Goal: Navigation & Orientation: Find specific page/section

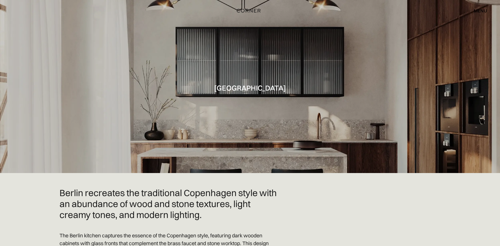
drag, startPoint x: 222, startPoint y: 172, endPoint x: 206, endPoint y: 83, distance: 91.1
click at [483, 9] on div "menu" at bounding box center [480, 10] width 13 height 5
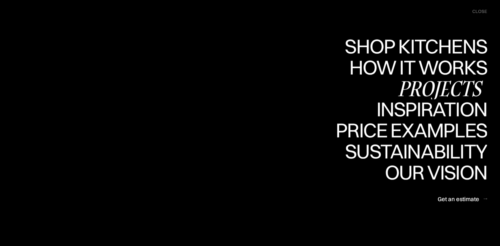
click at [422, 87] on div "Projects" at bounding box center [440, 88] width 94 height 20
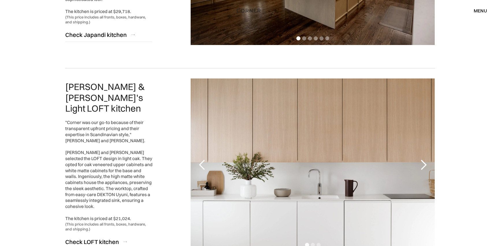
scroll to position [491, 0]
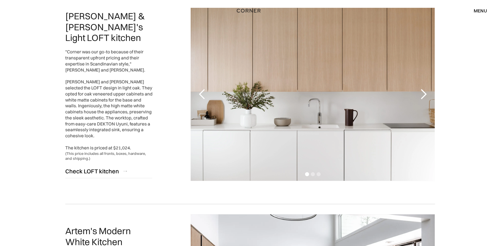
click at [419, 94] on div "next slide" at bounding box center [423, 95] width 12 height 12
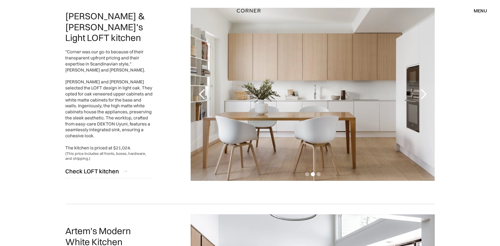
click at [421, 93] on div "next slide" at bounding box center [423, 95] width 12 height 12
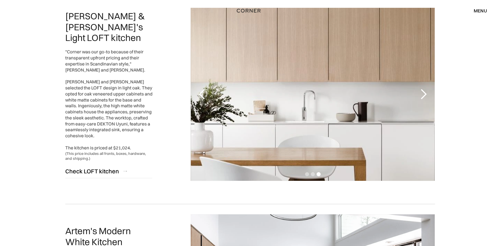
click at [421, 93] on div "next slide" at bounding box center [423, 95] width 12 height 12
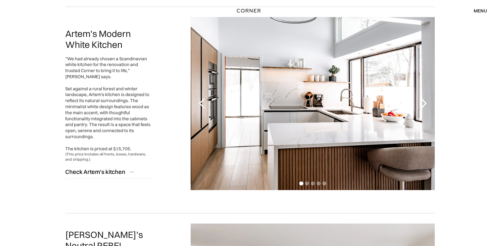
scroll to position [693, 0]
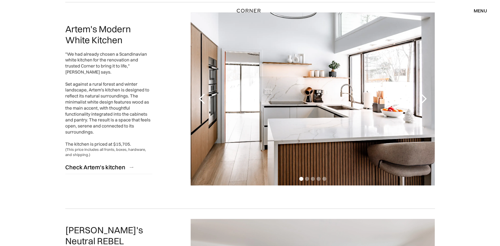
click at [422, 98] on div "next slide" at bounding box center [423, 99] width 12 height 12
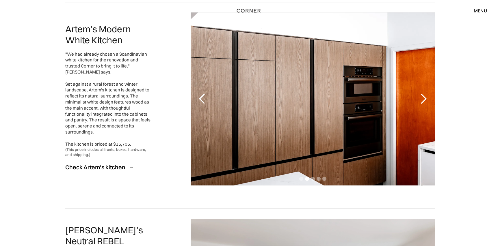
click at [422, 98] on div "next slide" at bounding box center [423, 99] width 12 height 12
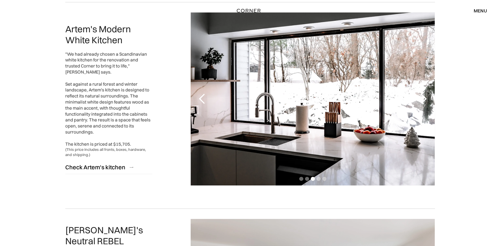
click at [422, 98] on div "next slide" at bounding box center [423, 99] width 12 height 12
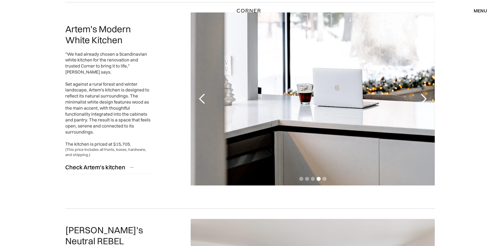
click at [422, 98] on div "next slide" at bounding box center [423, 99] width 12 height 12
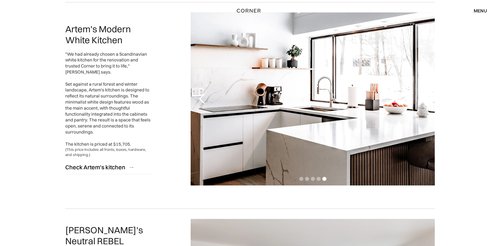
click at [422, 98] on div "next slide" at bounding box center [423, 99] width 12 height 12
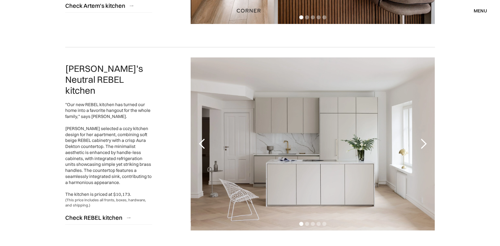
scroll to position [867, 0]
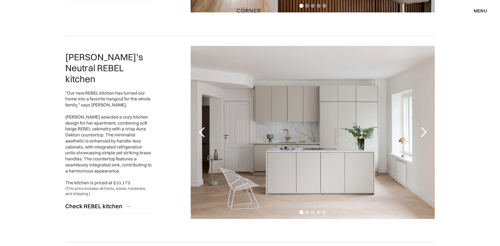
click at [421, 127] on div "next slide" at bounding box center [423, 133] width 12 height 12
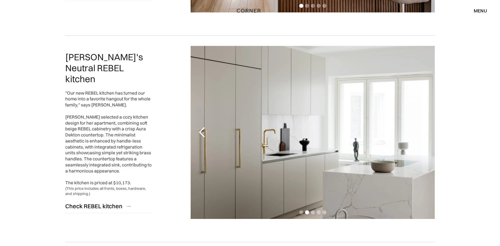
click at [421, 127] on div "next slide" at bounding box center [423, 133] width 12 height 12
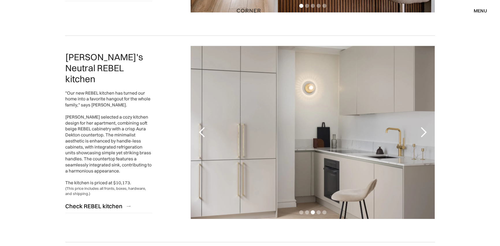
click at [421, 127] on div "next slide" at bounding box center [423, 133] width 12 height 12
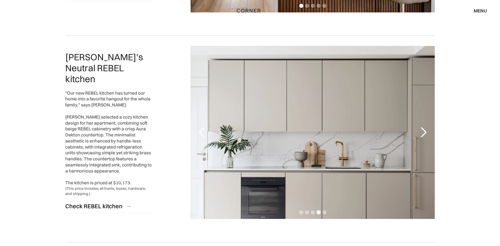
click at [421, 127] on div "next slide" at bounding box center [423, 133] width 12 height 12
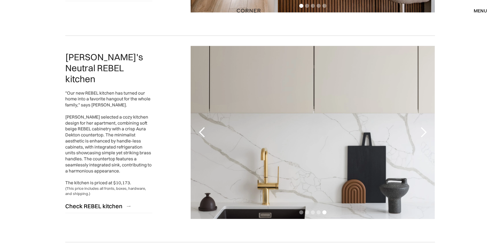
click at [425, 125] on div "next slide" at bounding box center [423, 132] width 23 height 173
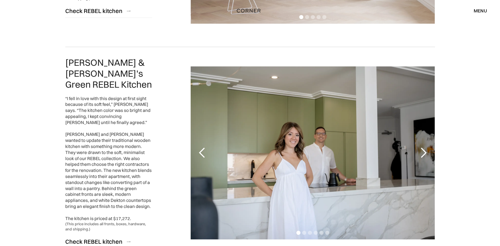
scroll to position [1069, 0]
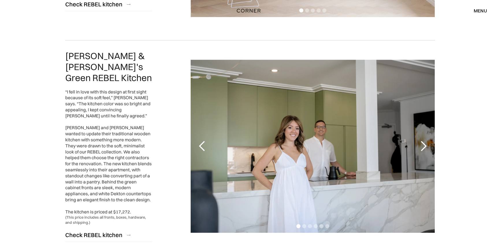
click at [425, 141] on div "next slide" at bounding box center [423, 147] width 12 height 12
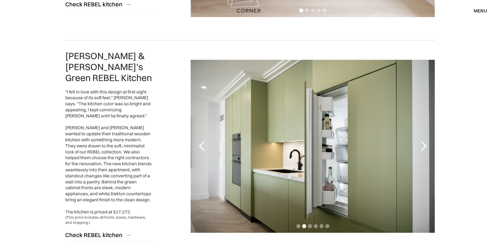
click at [425, 141] on div "next slide" at bounding box center [423, 147] width 12 height 12
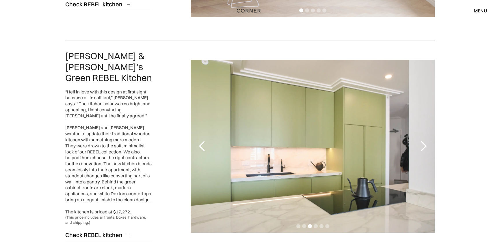
click at [425, 141] on div "next slide" at bounding box center [423, 147] width 12 height 12
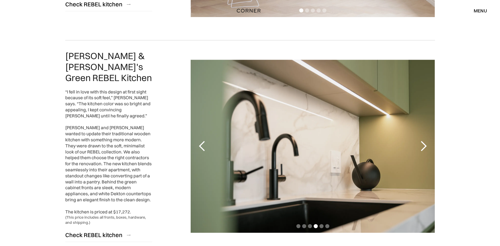
click at [425, 141] on div "next slide" at bounding box center [423, 147] width 12 height 12
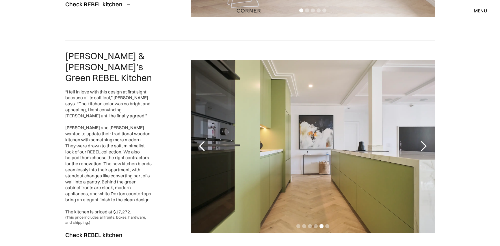
click at [425, 141] on div "next slide" at bounding box center [423, 147] width 12 height 12
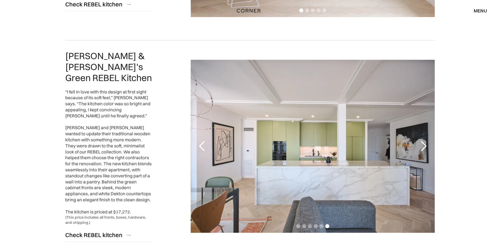
click at [425, 141] on div "next slide" at bounding box center [423, 147] width 12 height 12
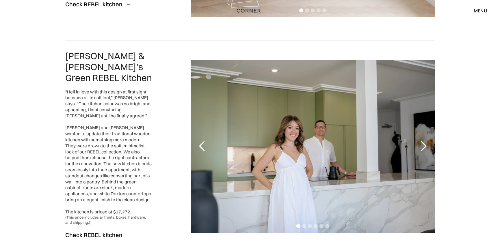
click at [425, 141] on div "next slide" at bounding box center [423, 147] width 12 height 12
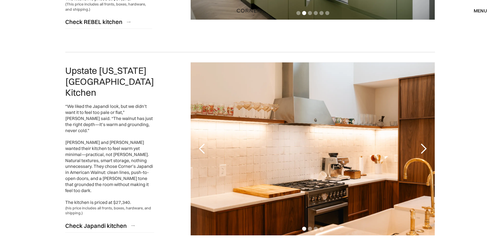
scroll to position [1300, 0]
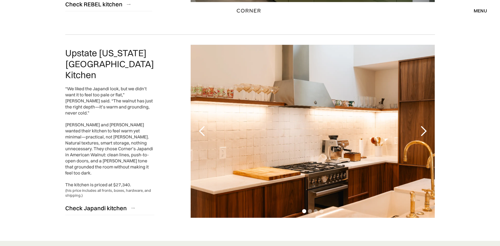
click at [425, 126] on div "next slide" at bounding box center [423, 132] width 12 height 12
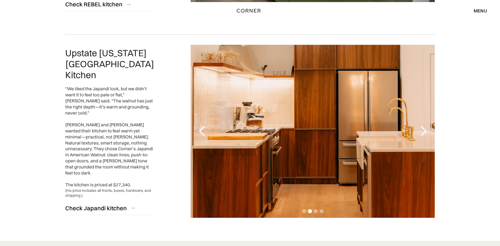
click at [423, 126] on div "next slide" at bounding box center [423, 132] width 12 height 12
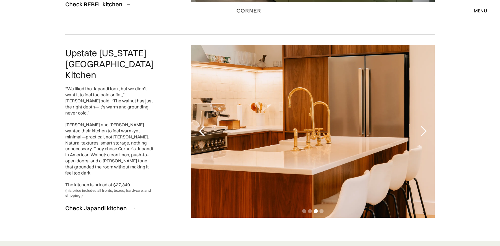
click at [423, 126] on div "next slide" at bounding box center [423, 132] width 12 height 12
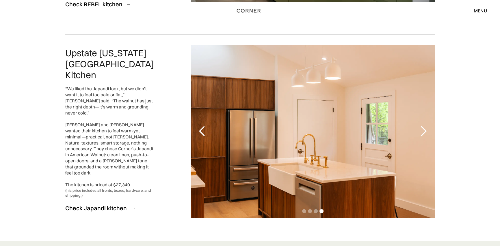
click at [423, 126] on div "next slide" at bounding box center [423, 132] width 12 height 12
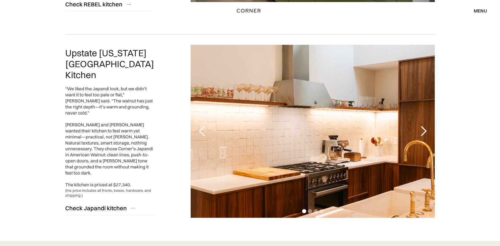
click at [423, 126] on div "next slide" at bounding box center [423, 132] width 12 height 12
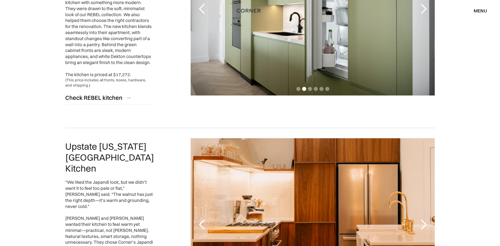
scroll to position [1203, 0]
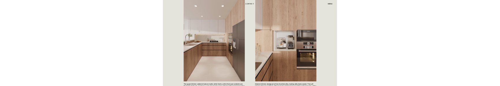
scroll to position [230, 0]
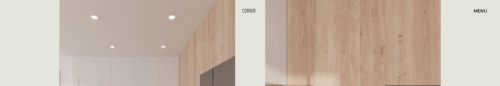
click at [470, 35] on div "Loft Light blends industrial style with a touch of elegance. This modern, styli…" at bounding box center [250, 77] width 500 height 443
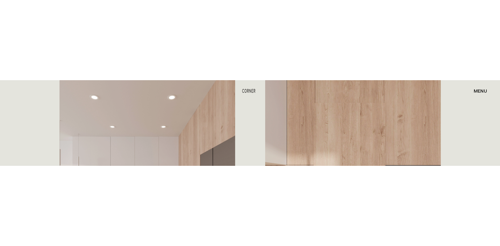
scroll to position [318, 0]
